Goal: Information Seeking & Learning: Learn about a topic

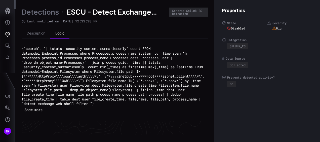
scroll to position [1108, 572]
click at [49, 15] on link "Detections" at bounding box center [40, 12] width 37 height 9
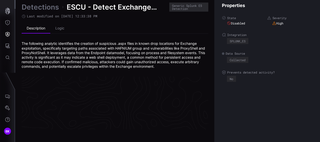
scroll to position [1108, 286]
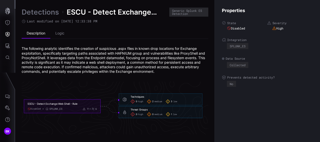
click at [161, 100] on span "medium" at bounding box center [159, 101] width 8 height 3
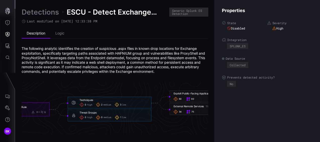
drag, startPoint x: 167, startPoint y: 120, endPoint x: 149, endPoint y: 118, distance: 18.7
click at [149, 118] on icon "ESCU - Detect Exchange Web Shell - Rule Disabled SPLUNK_ES 0 6 Techniques 0 hig…" at bounding box center [113, 106] width 755 height 2265
drag, startPoint x: 149, startPoint y: 118, endPoint x: 163, endPoint y: 125, distance: 16.2
click at [163, 125] on icon "ESCU - Detect Exchange Web Shell - Rule Disabled SPLUNK_ES 0 6 Techniques 0 hig…" at bounding box center [113, 106] width 755 height 2265
click at [155, 128] on icon "ESCU - Detect Exchange Web Shell - Rule Disabled SPLUNK_ES 0 6 Techniques 0 hig…" at bounding box center [113, 106] width 755 height 2265
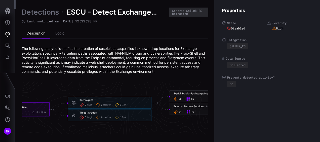
click at [193, 99] on span "60" at bounding box center [192, 98] width 3 height 3
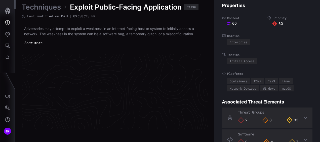
scroll to position [1097, 286]
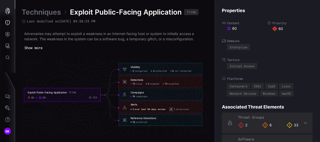
click at [141, 108] on span "over last 90 days across" at bounding box center [150, 109] width 31 height 3
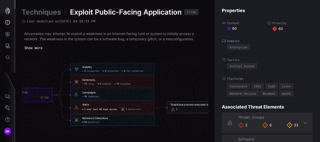
click at [188, 106] on div "Suspicious process executed by a network service 2 FRG_MDE" at bounding box center [209, 107] width 76 height 9
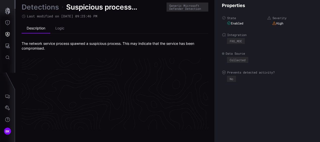
scroll to position [1099, 286]
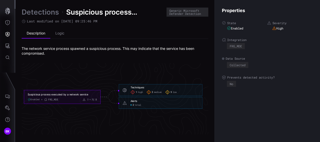
click at [141, 91] on span "high" at bounding box center [140, 92] width 5 height 3
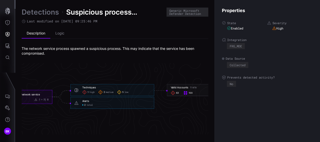
drag, startPoint x: 182, startPoint y: 109, endPoint x: 140, endPoint y: 115, distance: 42.4
click at [140, 115] on icon "Suspicious process executed by a network service Enabled FRG_MDE 2 8 Techniques…" at bounding box center [113, 96] width 755 height 2265
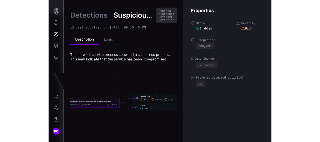
scroll to position [1102, 326]
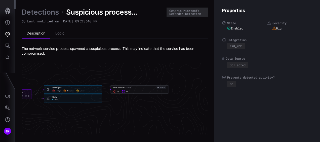
click at [133, 89] on div "Valid Accounts T1078 Vendor 63 100" at bounding box center [139, 89] width 53 height 7
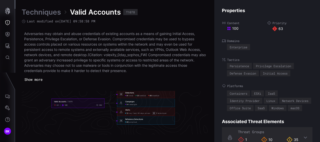
scroll to position [1113, 286]
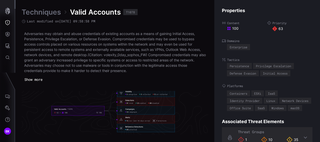
click at [161, 121] on span "detections" at bounding box center [162, 121] width 9 height 2
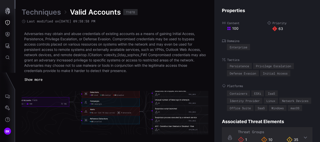
drag, startPoint x: 161, startPoint y: 121, endPoint x: 141, endPoint y: 128, distance: 20.6
click at [141, 128] on icon "Valid Accounts T1078 63 100 106 Visibility 3 categories 3 collected 0 not colle…" at bounding box center [113, 110] width 755 height 2265
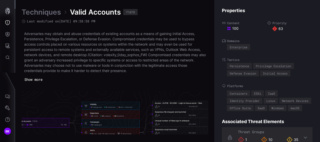
scroll to position [1088, 286]
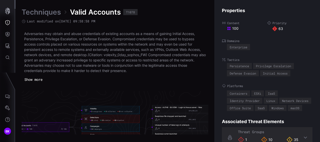
click at [159, 110] on span "5" at bounding box center [159, 111] width 1 height 2
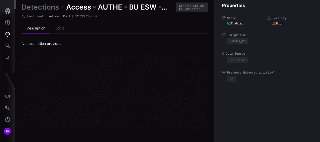
scroll to position [1096, 286]
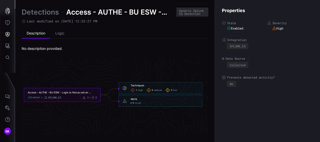
click at [138, 103] on span "total" at bounding box center [138, 102] width 6 height 3
click span "total"
click at [154, 96] on div "Alerts 5 total" at bounding box center [161, 101] width 84 height 12
click at [132, 102] on div "5 total" at bounding box center [136, 102] width 11 height 3
click at [134, 102] on div "5 total" at bounding box center [136, 102] width 11 height 3
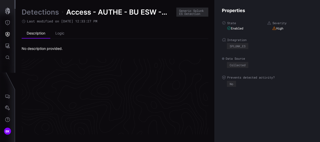
scroll to position [920, 286]
click at [59, 31] on li "Logic" at bounding box center [59, 33] width 19 height 10
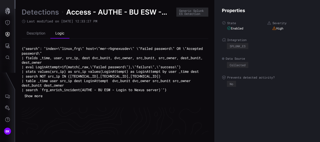
click at [47, 11] on link "Detections" at bounding box center [40, 12] width 37 height 9
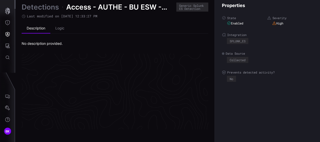
scroll to position [1096, 286]
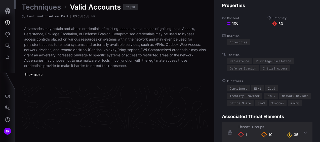
scroll to position [1113, 286]
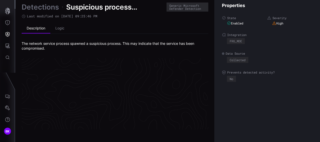
scroll to position [1099, 286]
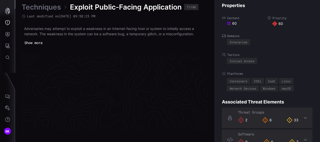
scroll to position [1097, 286]
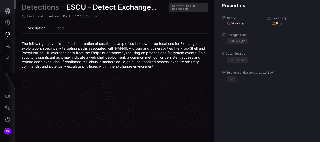
scroll to position [1108, 286]
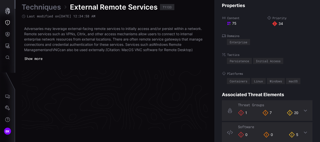
scroll to position [1105, 286]
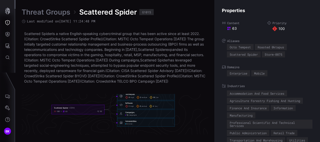
scroll to position [1092, 286]
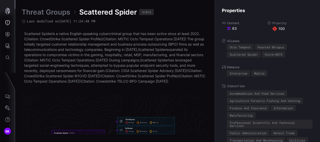
click at [145, 124] on span "medium" at bounding box center [144, 123] width 5 height 2
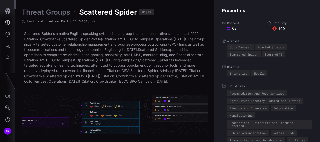
scroll to position [1117, 286]
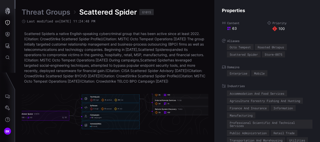
click at [170, 114] on span "100" at bounding box center [168, 113] width 3 height 2
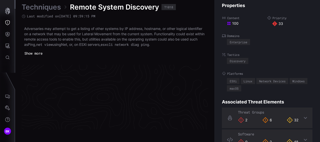
scroll to position [1102, 286]
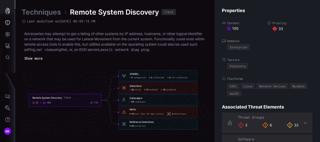
click at [165, 89] on span "18" at bounding box center [164, 90] width 2 height 3
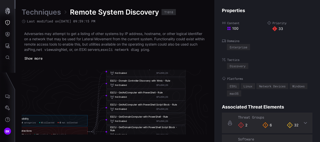
scroll to position [1077, 347]
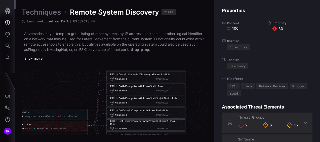
click at [132, 87] on div "ESCU - GetAdComputer with PowerShell - Rule" at bounding box center [136, 86] width 53 height 3
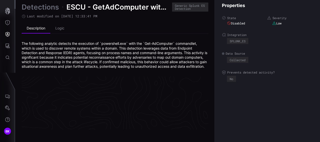
scroll to position [1110, 286]
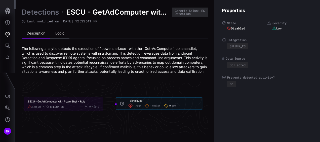
click at [61, 32] on li "Logic" at bounding box center [59, 33] width 19 height 10
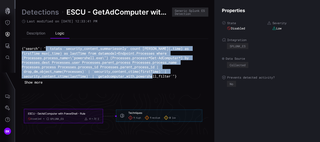
drag, startPoint x: 48, startPoint y: 48, endPoint x: 179, endPoint y: 78, distance: 134.0
click at [179, 78] on code "{"search": "| tstats `security_content_summariesonly` count [PERSON_NAME](_time…" at bounding box center [106, 62] width 169 height 32
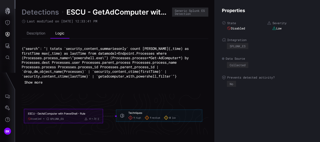
drag, startPoint x: 179, startPoint y: 78, endPoint x: 180, endPoint y: 75, distance: 2.6
click at [180, 75] on code "{"search": "| tstats `security_content_summariesonly` count [PERSON_NAME](_time…" at bounding box center [106, 62] width 169 height 32
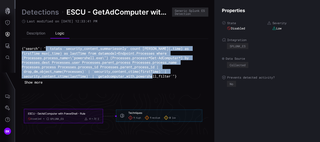
drag, startPoint x: 180, startPoint y: 75, endPoint x: 48, endPoint y: 50, distance: 134.3
click at [48, 50] on code "{"search": "| tstats `security_content_summariesonly` count [PERSON_NAME](_time…" at bounding box center [106, 62] width 169 height 32
copy code "| tstats `security_content_summariesonly` count min(_time) as firstTime max(_ti…"
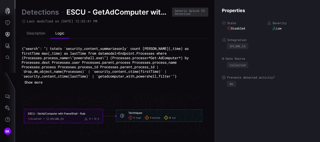
click at [177, 93] on div "Detections ESCU - GetAdComputer with PowerShell - Rule Generic Splunk ES Detect…" at bounding box center [115, 71] width 187 height 127
click at [139, 117] on span "high" at bounding box center [138, 117] width 5 height 3
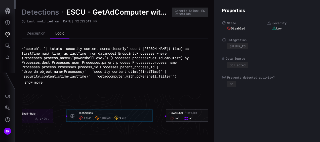
click at [180, 116] on div "100 90" at bounding box center [209, 118] width 79 height 5
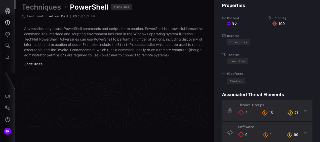
scroll to position [1107, 286]
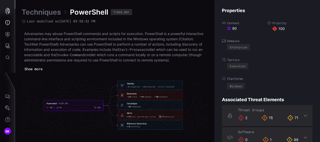
click at [159, 97] on div "188 disabled" at bounding box center [160, 97] width 13 height 2
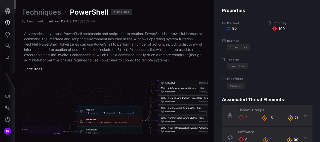
scroll to position [1082, 286]
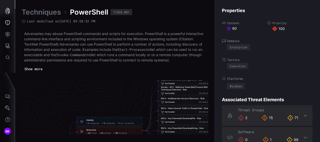
click at [181, 121] on div "Not Enabled SPLUNK_ES" at bounding box center [190, 122] width 59 height 4
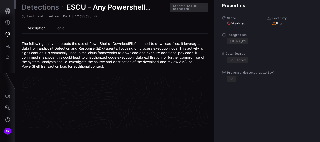
scroll to position [1108, 286]
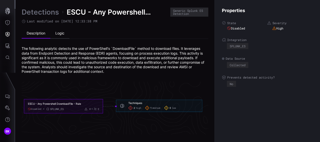
click at [62, 34] on li "Logic" at bounding box center [59, 33] width 19 height 10
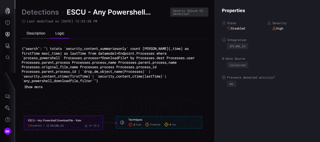
click at [35, 33] on li "Description" at bounding box center [36, 33] width 29 height 10
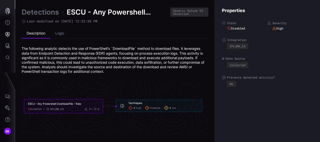
click at [40, 12] on link "Detections" at bounding box center [40, 12] width 37 height 9
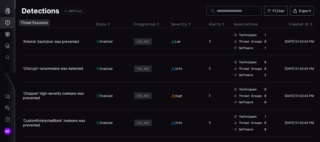
click at [13, 26] on button "Threat Exposure" at bounding box center [7, 23] width 15 height 12
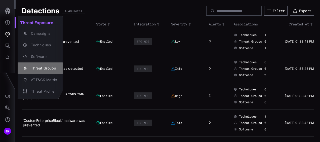
click at [50, 66] on div "Threat Groups" at bounding box center [42, 68] width 29 height 6
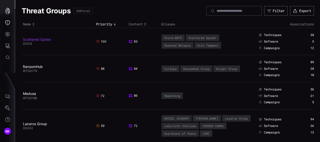
click at [43, 39] on link "Scattered Spider" at bounding box center [37, 39] width 28 height 4
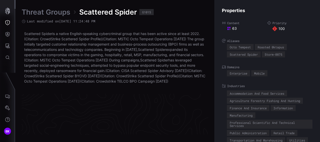
drag, startPoint x: 230, startPoint y: 28, endPoint x: 227, endPoint y: 29, distance: 3.7
click at [230, 28] on icon at bounding box center [229, 28] width 4 height 4
click at [199, 31] on p "Scattered Spider is a native English-speaking cybercriminal group that has been…" at bounding box center [115, 57] width 182 height 53
click at [199, 33] on p "Scattered Spider is a native English-speaking cybercriminal group that has been…" at bounding box center [115, 57] width 182 height 53
click at [198, 34] on p "Scattered Spider is a native English-speaking cybercriminal group that has been…" at bounding box center [115, 57] width 182 height 53
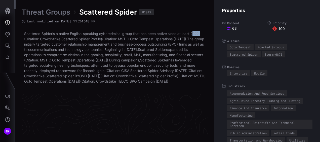
click at [200, 34] on p "Scattered Spider is a native English-speaking cybercriminal group that has been…" at bounding box center [115, 57] width 182 height 53
drag, startPoint x: 200, startPoint y: 34, endPoint x: 219, endPoint y: 69, distance: 40.0
click at [219, 69] on div "Properties Content 63 Priority 100 Aliases Octo Tempest Roasted 0ktapus Scatter…" at bounding box center [267, 71] width 106 height 142
drag, startPoint x: 219, startPoint y: 69, endPoint x: 213, endPoint y: 64, distance: 7.5
click at [213, 64] on div "Threat Groups Scattered Spider G1015 Last modified on [DATE] 11:24:48 PM Scatte…" at bounding box center [168, 71] width 305 height 142
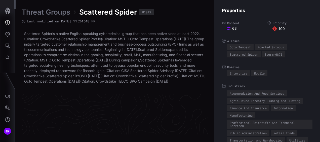
drag, startPoint x: 172, startPoint y: 98, endPoint x: 175, endPoint y: 100, distance: 3.5
click at [172, 97] on div "Threat Groups Scattered Spider G1015 Last modified on [DATE] 11:24:48 PM Scatte…" at bounding box center [115, 71] width 187 height 127
drag, startPoint x: 175, startPoint y: 100, endPoint x: 213, endPoint y: 118, distance: 42.3
click at [188, 110] on icon "Scattered Spider G1015 100 63 55 Techniques 0 high 3 medium 35 low Techniques -…" at bounding box center [113, 33] width 755 height 2265
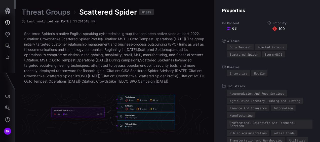
scroll to position [1117, 286]
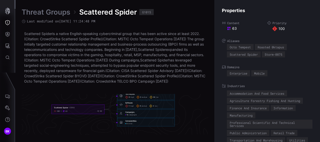
click at [144, 98] on span "medium" at bounding box center [144, 97] width 5 height 2
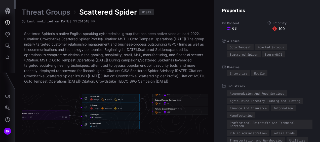
click at [159, 114] on div "33" at bounding box center [158, 112] width 6 height 3
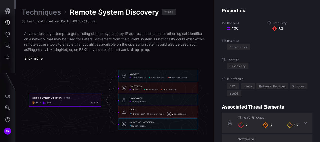
scroll to position [20, 0]
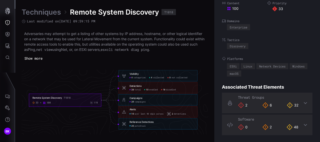
click at [304, 123] on icon at bounding box center [306, 125] width 4 height 4
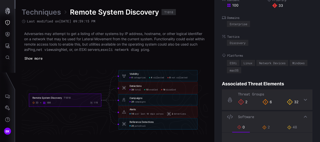
scroll to position [0, 0]
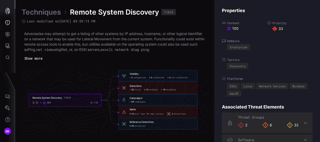
click at [159, 78] on span "collected" at bounding box center [158, 78] width 11 height 3
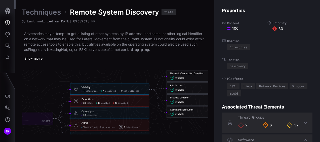
scroll to position [1102, 286]
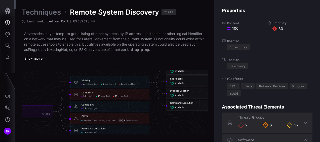
click at [177, 83] on span "Available" at bounding box center [179, 83] width 9 height 3
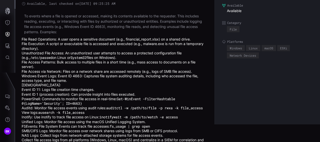
scroll to position [35, 0]
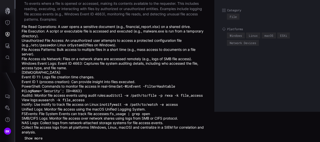
click at [38, 137] on button "Show more" at bounding box center [34, 138] width 24 height 8
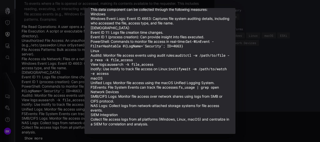
scroll to position [95, 0]
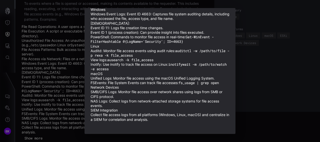
click at [67, 65] on div "Description To events where a file is opened or accessed, making its contents a…" at bounding box center [160, 71] width 320 height 142
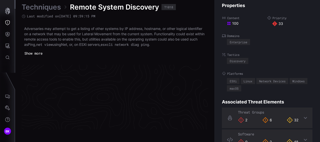
scroll to position [1102, 286]
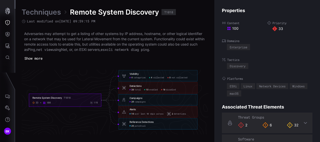
click at [136, 90] on span "total" at bounding box center [138, 90] width 6 height 3
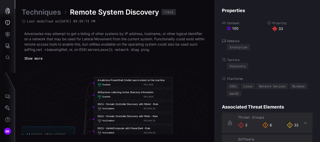
scroll to position [1052, 359]
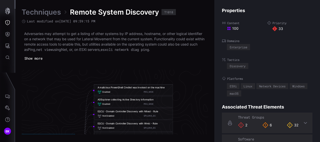
click at [137, 101] on div "ADExplorer collecting Active Directory information" at bounding box center [126, 99] width 56 height 3
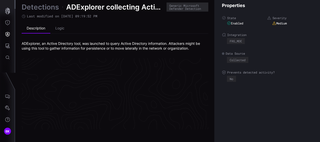
scroll to position [1099, 286]
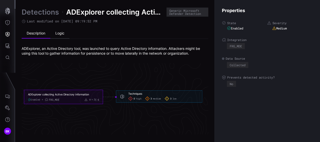
click at [58, 33] on li "Logic" at bounding box center [59, 33] width 19 height 10
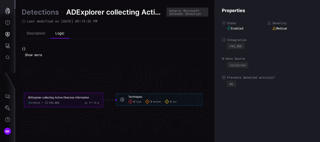
click at [39, 56] on button "Show more" at bounding box center [33, 54] width 22 height 7
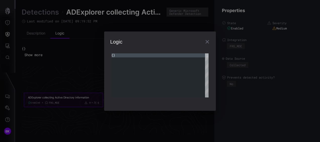
click at [204, 43] on icon "button" at bounding box center [207, 42] width 6 height 6
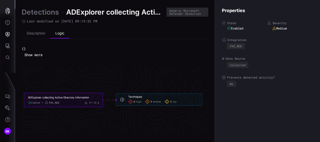
drag, startPoint x: 92, startPoint y: 99, endPoint x: 27, endPoint y: 98, distance: 64.4
click at [27, 98] on foreignobject "ADExplorer collecting Active Directory information Enabled FRG_MDE 0 6" at bounding box center [63, 100] width 79 height 14
copy div "ADExplorer collecting Active Directory information"
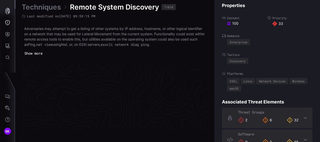
scroll to position [1102, 286]
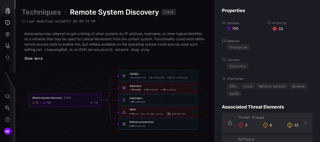
click at [135, 89] on span "total" at bounding box center [138, 90] width 6 height 3
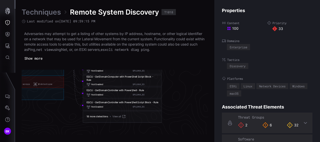
scroll to position [1153, 371]
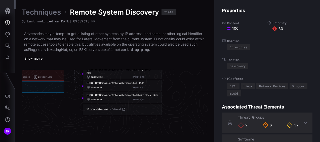
click at [118, 108] on link "View all" at bounding box center [119, 109] width 13 height 4
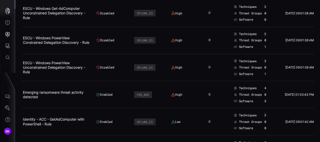
scroll to position [494, 0]
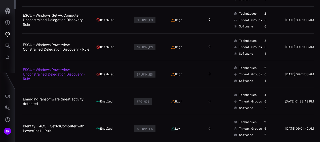
click at [70, 71] on link "ESCU - Windows PowerView Unconstrained Delegation Discovery - Rule" at bounding box center [54, 73] width 62 height 13
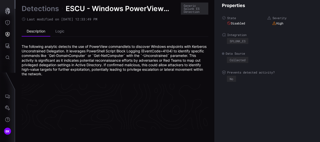
scroll to position [1112, 286]
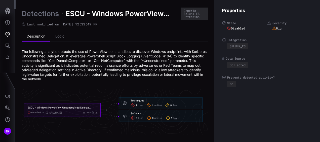
click at [32, 12] on link "Detections" at bounding box center [40, 13] width 37 height 9
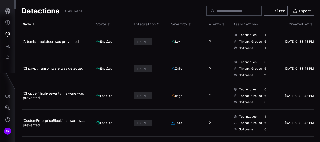
click at [35, 12] on h1 "Detections" at bounding box center [41, 10] width 38 height 9
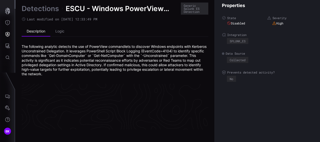
scroll to position [1112, 286]
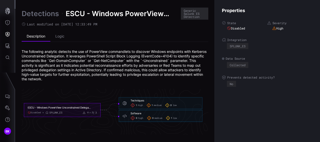
click at [83, 109] on div "ESCU - Windows PowerView Unconstrained Delegation Discovery - Rule Disabled SPL…" at bounding box center [62, 110] width 69 height 9
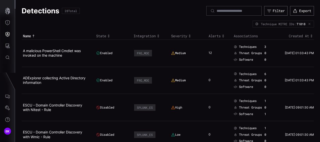
click at [70, 103] on link "ESCU - Domain Controller Discovery with Nltest - Rule" at bounding box center [52, 107] width 59 height 9
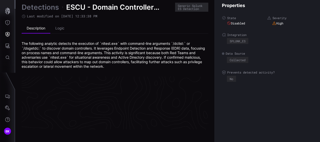
scroll to position [1108, 286]
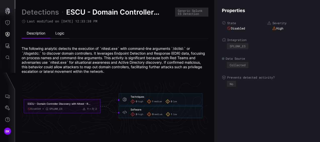
click at [58, 34] on li "Logic" at bounding box center [59, 33] width 19 height 10
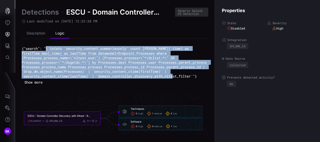
drag, startPoint x: 48, startPoint y: 49, endPoint x: 123, endPoint y: 81, distance: 81.8
click at [123, 78] on code "{"search": "| tstats `security_content_summariesonly` count [PERSON_NAME](_time…" at bounding box center [115, 62] width 187 height 32
copy code "| tstats `security_content_summariesonly` count min(_time) as firstTime max(_ti…"
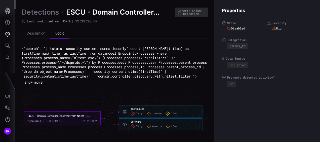
drag, startPoint x: 138, startPoint y: 34, endPoint x: 129, endPoint y: 23, distance: 14.3
click at [137, 33] on ul "Description Logic" at bounding box center [115, 33] width 187 height 10
click at [126, 11] on span "ESCU - Domain Controller Discovery with Nltest - Rule" at bounding box center [119, 12] width 106 height 9
click at [104, 14] on span "ESCU - Domain Controller Discovery with Nltest - Rule" at bounding box center [119, 12] width 106 height 9
click at [105, 15] on span "ESCU - Domain Controller Discovery with Nltest - Rule" at bounding box center [119, 12] width 106 height 9
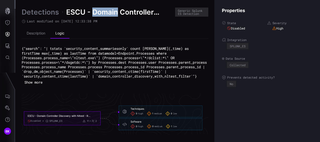
click at [105, 14] on span "ESCU - Domain Controller Discovery with Nltest - Rule" at bounding box center [119, 12] width 106 height 9
click at [104, 14] on span "ESCU - Domain Controller Discovery with Nltest - Rule" at bounding box center [119, 12] width 106 height 9
click at [105, 13] on span "ESCU - Domain Controller Discovery with Nltest - Rule" at bounding box center [119, 12] width 106 height 9
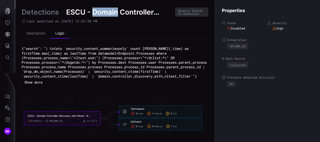
click at [105, 14] on span "ESCU - Domain Controller Discovery with Nltest - Rule" at bounding box center [119, 12] width 106 height 9
click at [106, 17] on div "Detections ESCU - Domain Controller Discovery with Nltest - Rule Generic Splunk…" at bounding box center [115, 47] width 187 height 79
click at [103, 18] on div "Detections ESCU - Domain Controller Discovery with Nltest - Rule Generic Splunk…" at bounding box center [115, 47] width 187 height 79
click at [69, 14] on span "ESCU - Domain Controller Discovery with Nltest - Rule" at bounding box center [119, 12] width 106 height 9
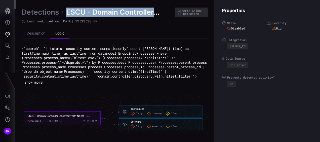
drag, startPoint x: 67, startPoint y: 12, endPoint x: 165, endPoint y: 15, distance: 97.5
click at [165, 15] on span "ESCU - Domain Controller Discovery with Nltest - Rule" at bounding box center [119, 12] width 106 height 9
drag, startPoint x: 27, startPoint y: 121, endPoint x: 84, endPoint y: 121, distance: 57.4
click at [85, 121] on foreignobject "ESCU - Domain Controller Discovery with Nltest - Rule Disabled SPLUNK_ES 0 2" at bounding box center [62, 119] width 77 height 14
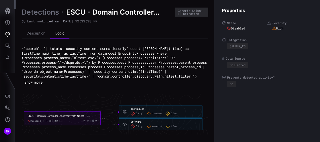
click at [39, 122] on div "ESCU - Domain Controller Discovery with Nltest - Rule Disabled SPLUNK_ES 0 2" at bounding box center [62, 118] width 69 height 9
drag, startPoint x: 27, startPoint y: 119, endPoint x: 85, endPoint y: 120, distance: 58.4
click at [85, 120] on foreignobject "ESCU - Domain Controller Discovery with Nltest - Rule Disabled SPLUNK_ES 0 2" at bounding box center [62, 119] width 77 height 14
copy div "ESCU - Domain Controller Discovery with Nltest"
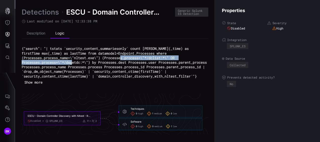
drag, startPoint x: 146, startPoint y: 57, endPoint x: 95, endPoint y: 63, distance: 51.7
click at [95, 63] on code "{"search": "| tstats `security_content_summariesonly` count [PERSON_NAME](_time…" at bounding box center [115, 62] width 187 height 32
drag, startPoint x: 95, startPoint y: 63, endPoint x: 86, endPoint y: 61, distance: 8.7
click at [86, 61] on code "{"search": "| tstats `security_content_summariesonly` count [PERSON_NAME](_time…" at bounding box center [115, 62] width 187 height 32
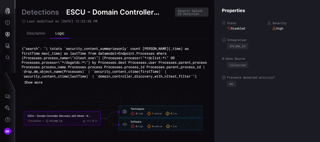
click at [76, 60] on code "{"search": "| tstats `security_content_summariesonly` count [PERSON_NAME](_time…" at bounding box center [115, 62] width 187 height 32
drag, startPoint x: 76, startPoint y: 60, endPoint x: 71, endPoint y: 58, distance: 4.8
click at [71, 59] on code "{"search": "| tstats `security_content_summariesonly` count [PERSON_NAME](_time…" at bounding box center [115, 62] width 187 height 32
drag, startPoint x: 72, startPoint y: 57, endPoint x: 101, endPoint y: 57, distance: 28.9
click at [101, 57] on code "{"search": "| tstats `security_content_summariesonly` count [PERSON_NAME](_time…" at bounding box center [115, 62] width 187 height 32
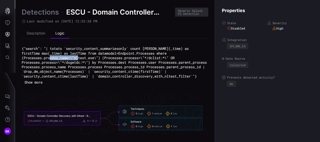
copy code "\"nltest.exe\""
drag, startPoint x: 146, startPoint y: 57, endPoint x: 176, endPoint y: 57, distance: 29.7
click at [176, 57] on code "{"search": "| tstats `security_content_summariesonly` count [PERSON_NAME](_time…" at bounding box center [115, 62] width 187 height 32
copy code "\"*/dclist:*\""
drag, startPoint x: 59, startPoint y: 62, endPoint x: 91, endPoint y: 62, distance: 31.2
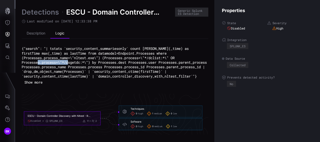
click at [91, 62] on code "{"search": "| tstats `security_content_summariesonly` count [PERSON_NAME](_time…" at bounding box center [115, 62] width 187 height 32
copy code "\"*/dsgetdc:*\""
click at [8, 23] on icon "Threat Exposure" at bounding box center [7, 22] width 5 height 5
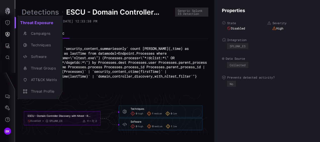
drag, startPoint x: 142, startPoint y: 91, endPoint x: 147, endPoint y: 90, distance: 5.3
click at [142, 91] on div at bounding box center [160, 71] width 320 height 142
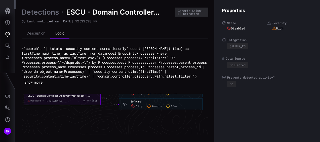
scroll to position [1158, 286]
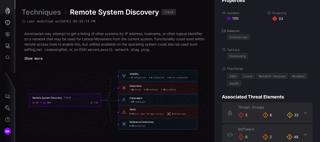
scroll to position [20, 0]
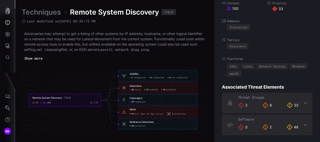
click at [304, 101] on icon at bounding box center [306, 103] width 4 height 4
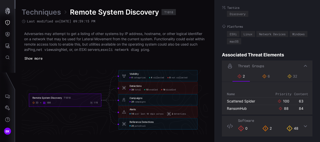
scroll to position [53, 0]
click at [137, 89] on span "total" at bounding box center [138, 90] width 6 height 3
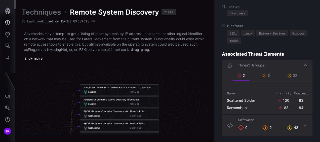
scroll to position [1077, 374]
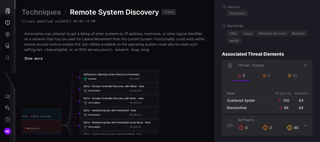
drag, startPoint x: 132, startPoint y: 101, endPoint x: 181, endPoint y: 118, distance: 52.1
click at [184, 119] on icon "Remote System Discovery T1018 33 100 119 Visibility 4 categories 4 collected 0 …" at bounding box center [25, 125] width 755 height 2265
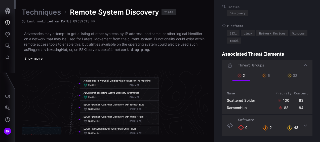
scroll to position [1052, 374]
